Goal: Task Accomplishment & Management: Manage account settings

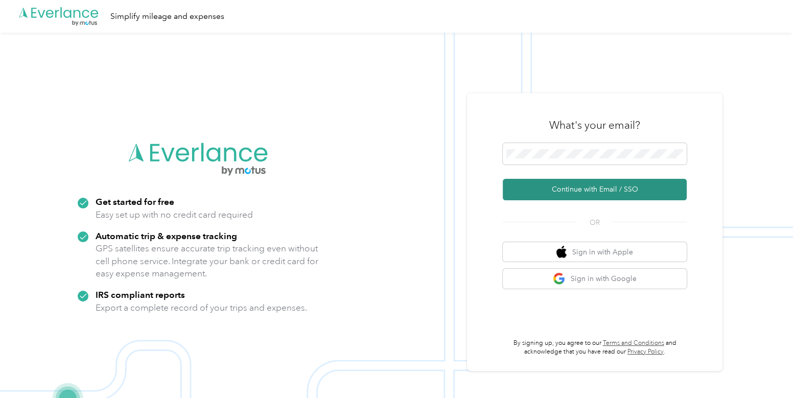
click at [571, 189] on button "Continue with Email / SSO" at bounding box center [594, 189] width 184 height 21
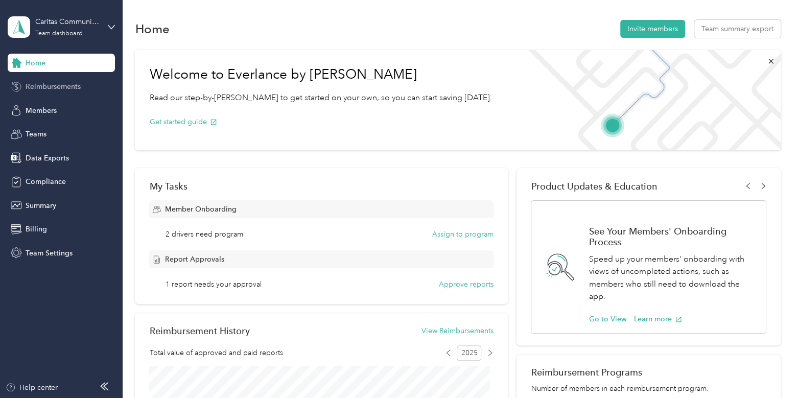
click at [50, 84] on span "Reimbursements" at bounding box center [53, 86] width 55 height 11
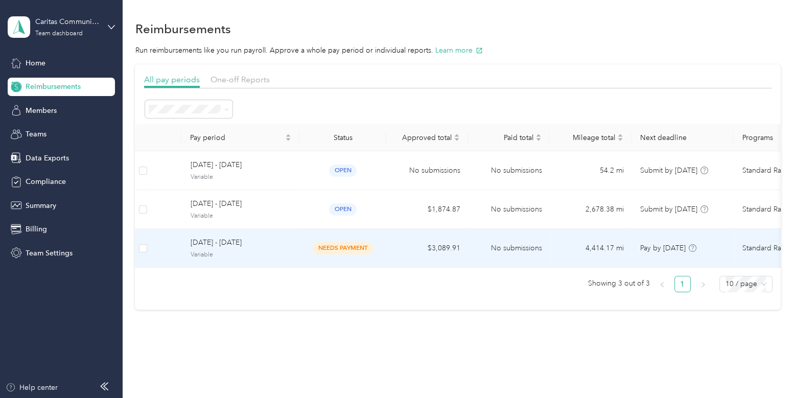
click at [288, 245] on span "[DATE] - [DATE]" at bounding box center [240, 242] width 101 height 11
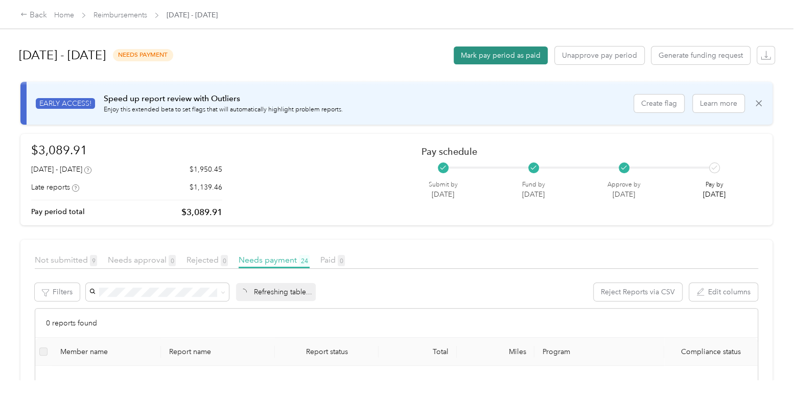
click at [515, 51] on button "Mark pay period as paid" at bounding box center [500, 55] width 94 height 18
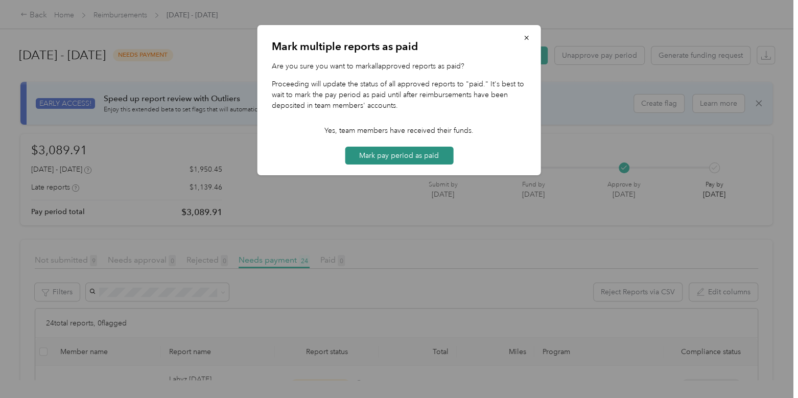
click at [422, 157] on button "Mark pay period as paid" at bounding box center [399, 156] width 108 height 18
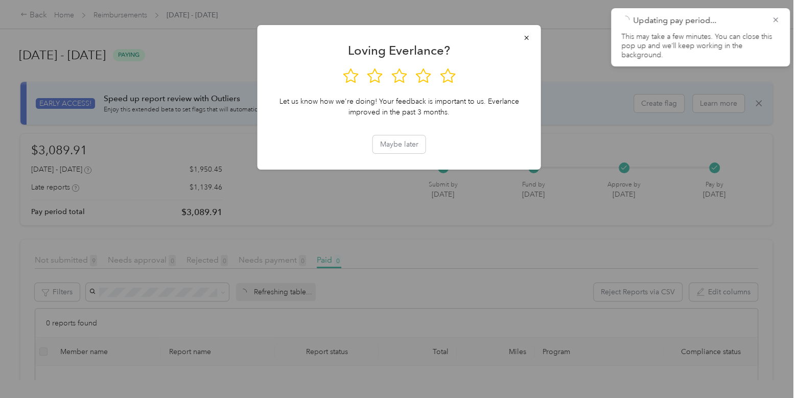
click at [132, 7] on div at bounding box center [399, 199] width 798 height 398
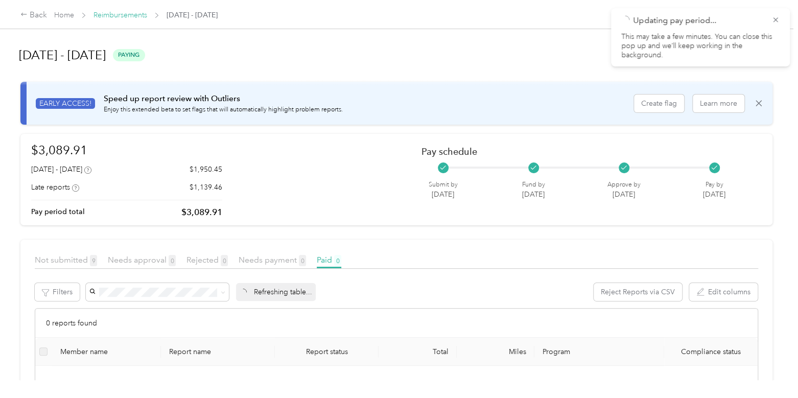
click at [133, 18] on link "Reimbursements" at bounding box center [120, 15] width 54 height 9
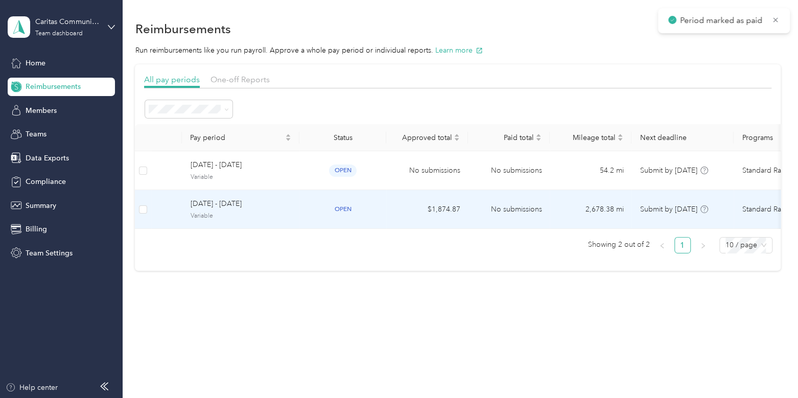
click at [279, 211] on span "Variable" at bounding box center [240, 215] width 101 height 9
